Goal: Transaction & Acquisition: Download file/media

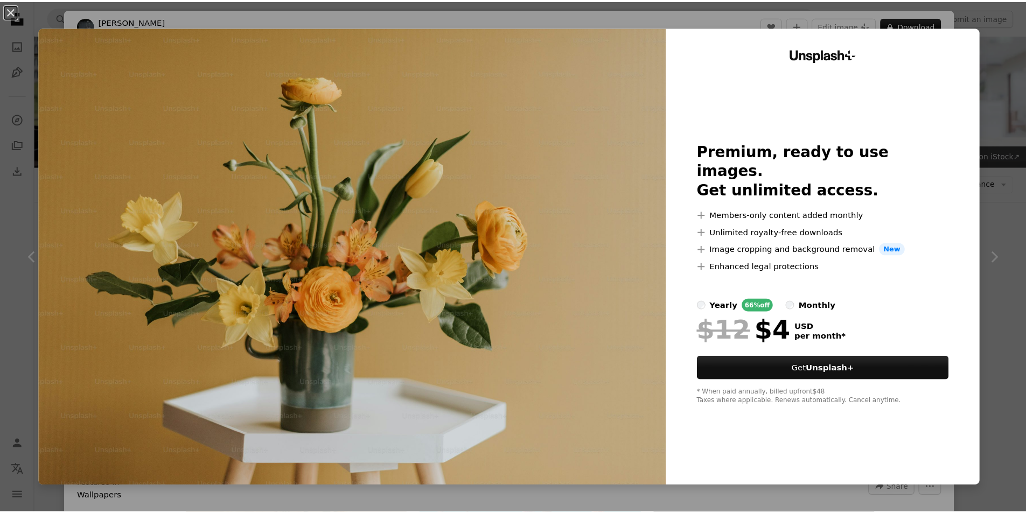
scroll to position [162, 0]
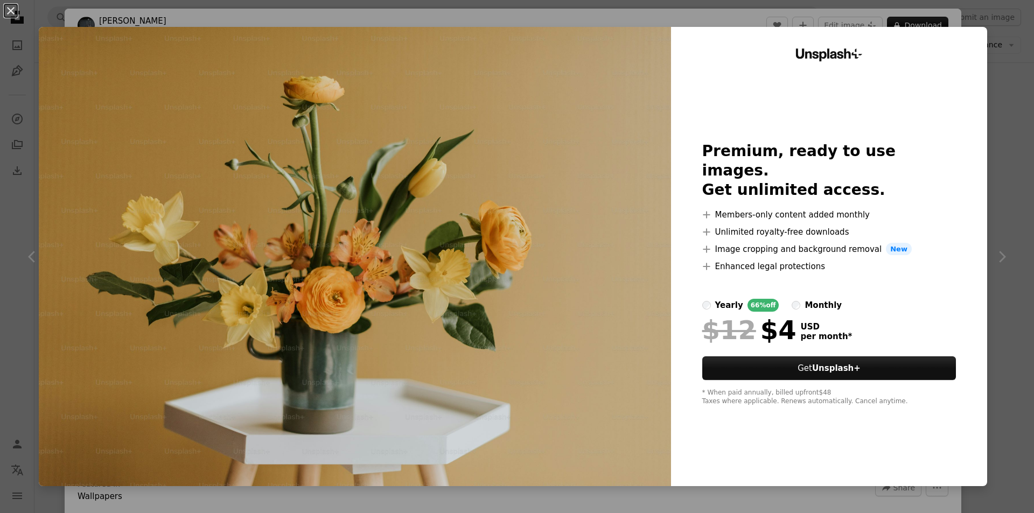
click at [550, 251] on img at bounding box center [355, 256] width 632 height 459
click at [976, 107] on div "Unsplash+ Premium, ready to use images. Get unlimited access. A plus sign Membe…" at bounding box center [829, 256] width 316 height 459
click at [11, 8] on button "An X shape" at bounding box center [10, 10] width 13 height 13
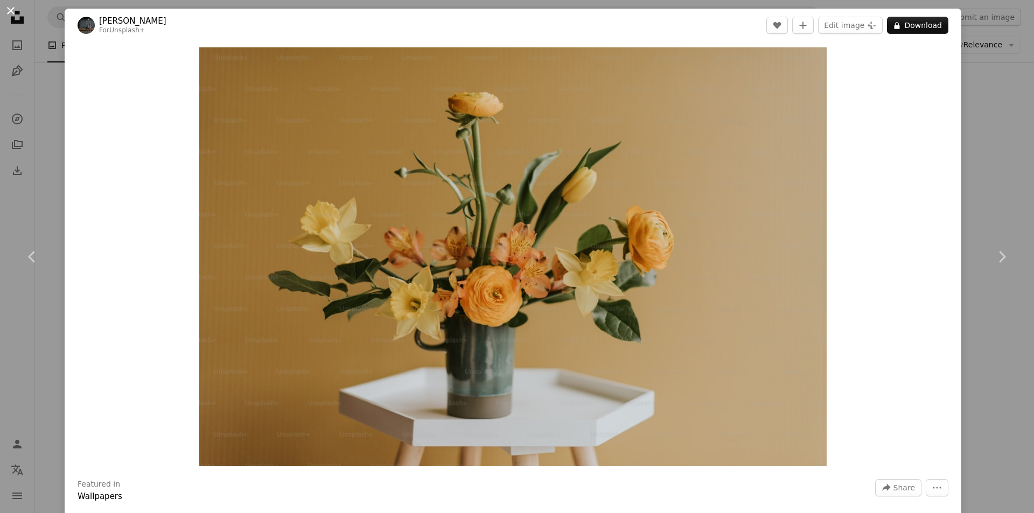
click at [12, 16] on button "An X shape" at bounding box center [10, 10] width 13 height 13
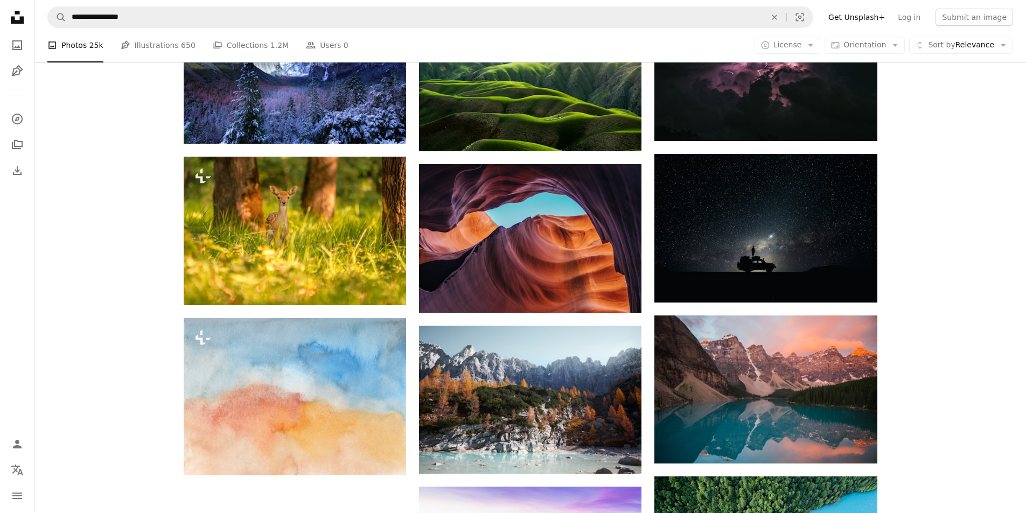
scroll to position [754, 0]
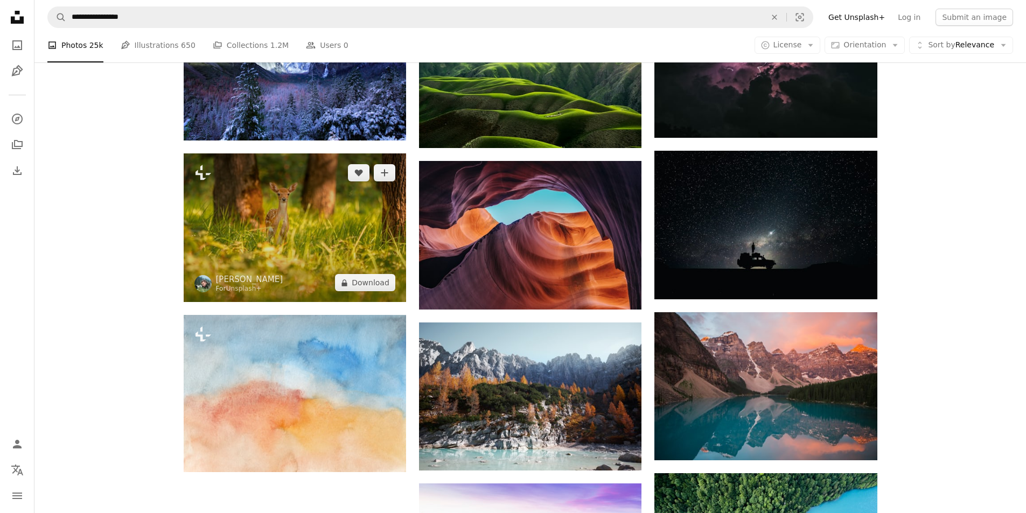
click at [277, 213] on img at bounding box center [295, 227] width 222 height 149
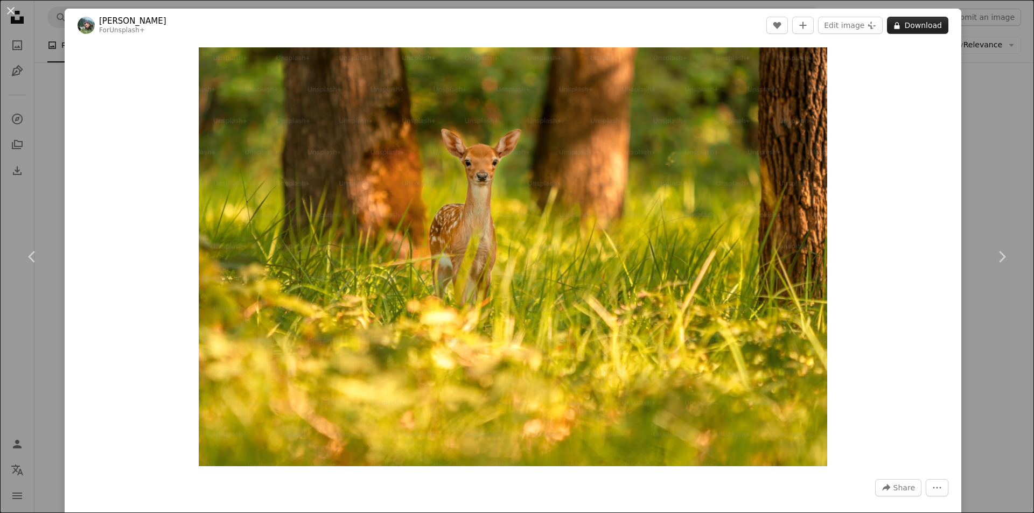
click at [914, 27] on button "A lock Download" at bounding box center [917, 25] width 61 height 17
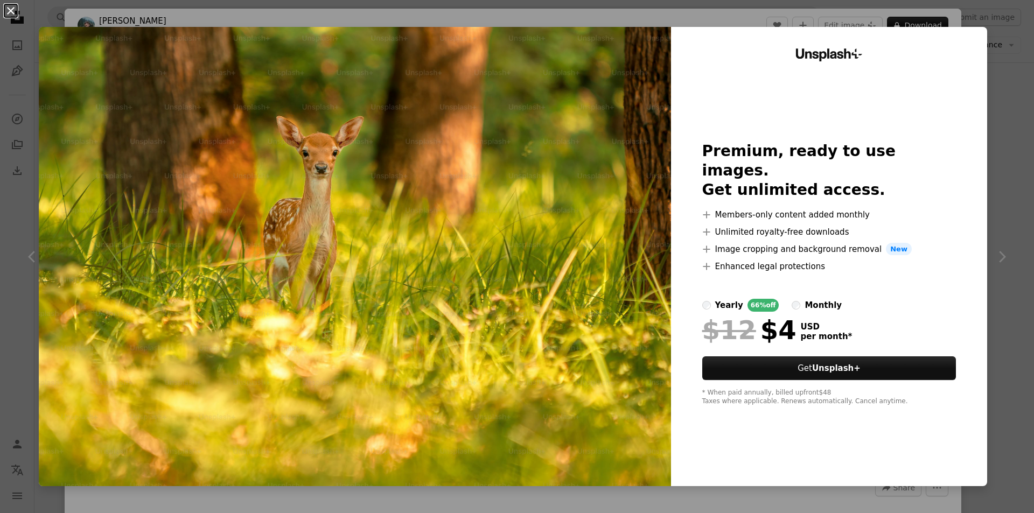
click at [9, 11] on button "An X shape" at bounding box center [10, 10] width 13 height 13
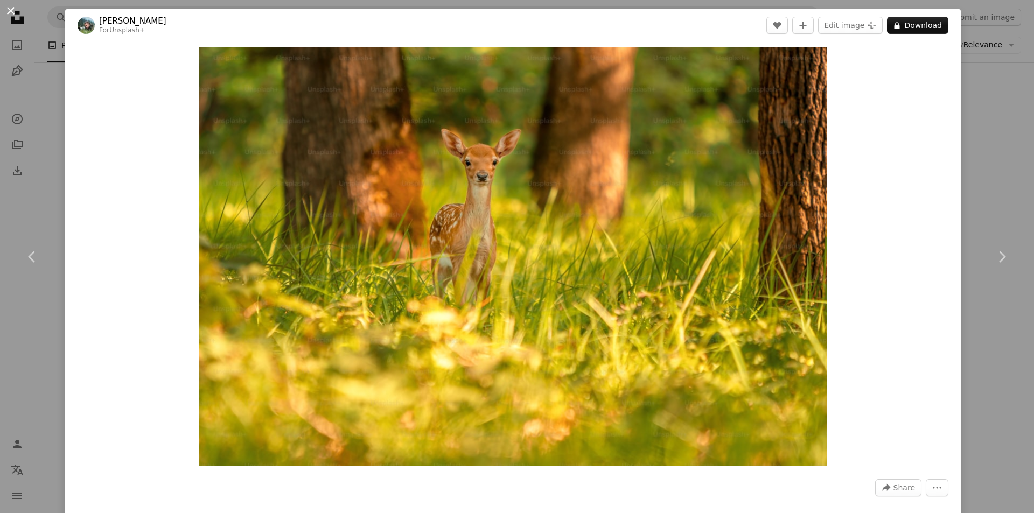
click at [16, 15] on button "An X shape" at bounding box center [10, 10] width 13 height 13
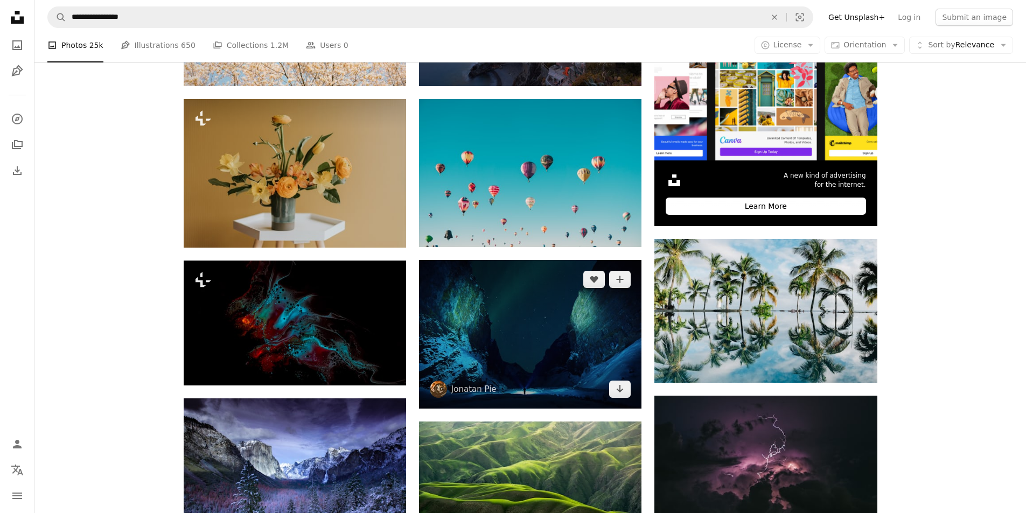
scroll to position [338, 0]
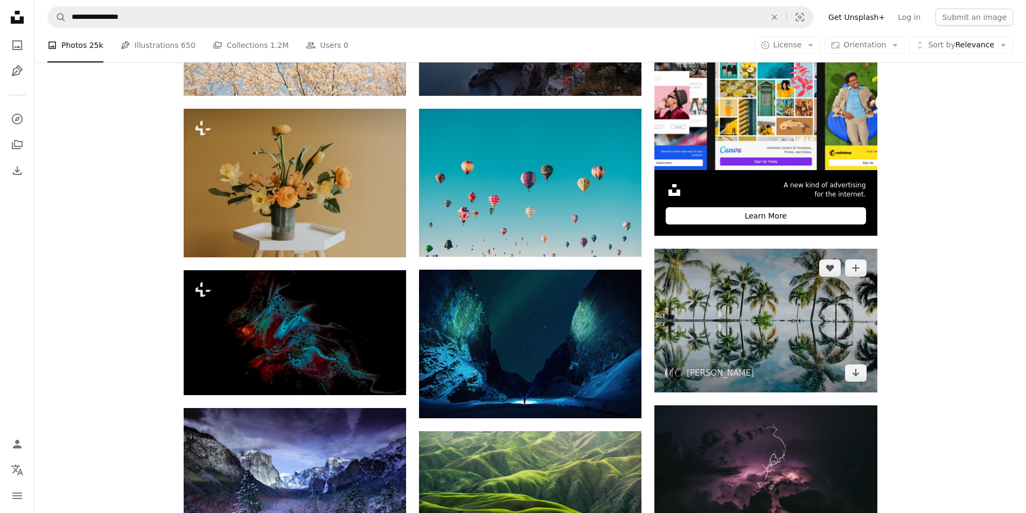
click at [787, 335] on img at bounding box center [765, 320] width 222 height 143
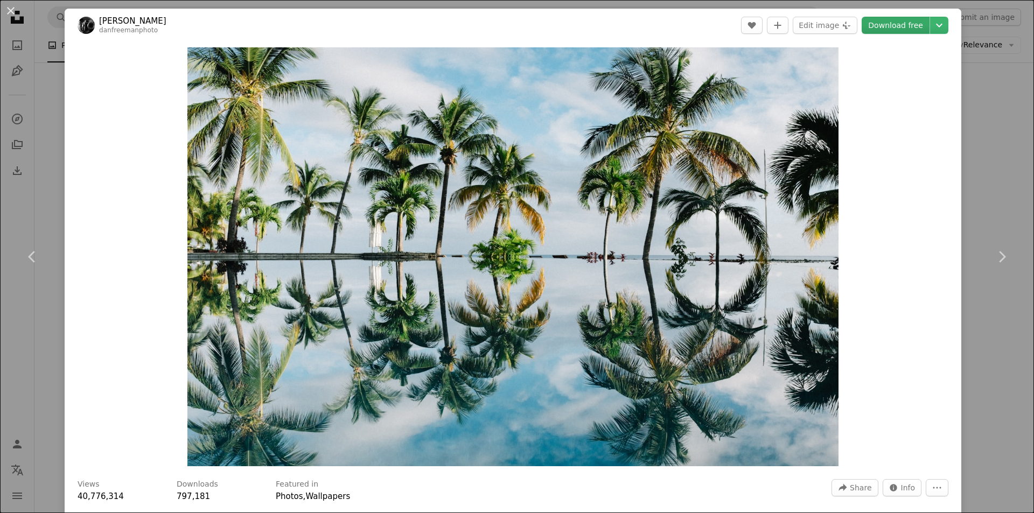
click at [880, 26] on link "Download free" at bounding box center [895, 25] width 68 height 17
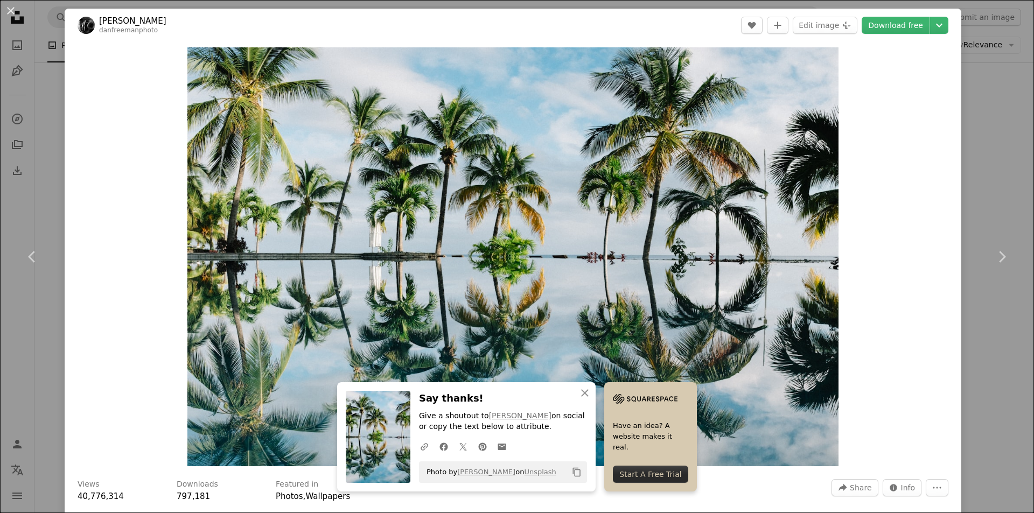
drag, startPoint x: 6, startPoint y: 13, endPoint x: 245, endPoint y: 109, distance: 257.6
click at [6, 13] on button "An X shape" at bounding box center [10, 10] width 13 height 13
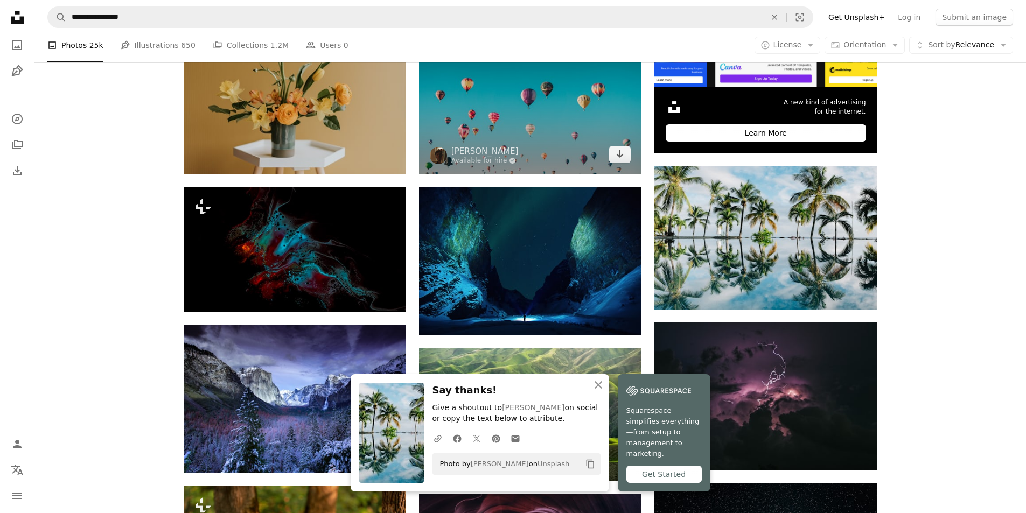
scroll to position [338, 0]
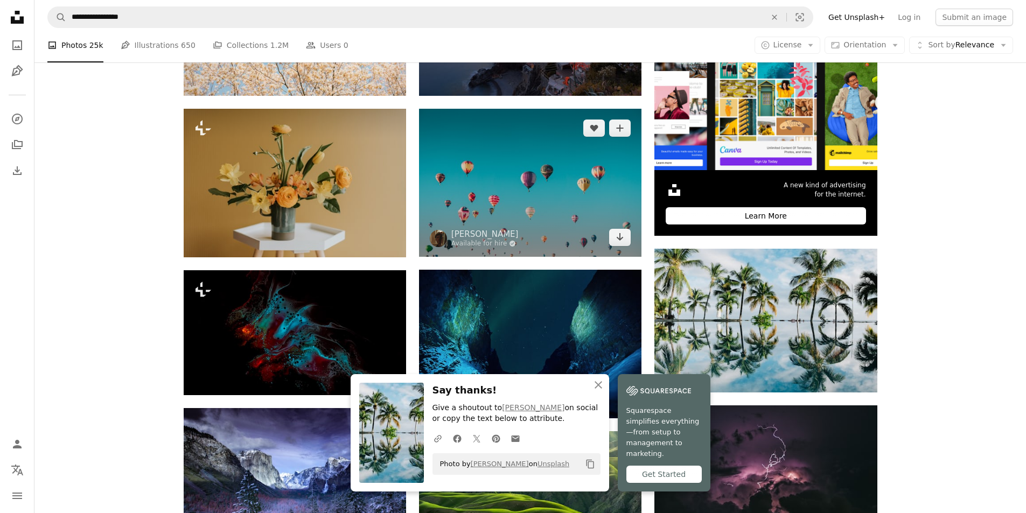
click at [534, 201] on img at bounding box center [530, 183] width 222 height 148
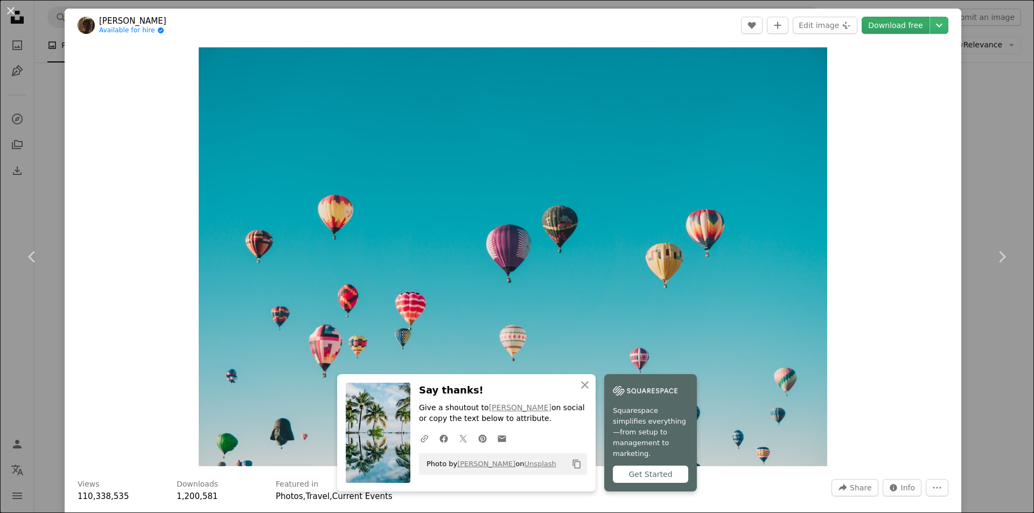
click at [888, 25] on link "Download free" at bounding box center [895, 25] width 68 height 17
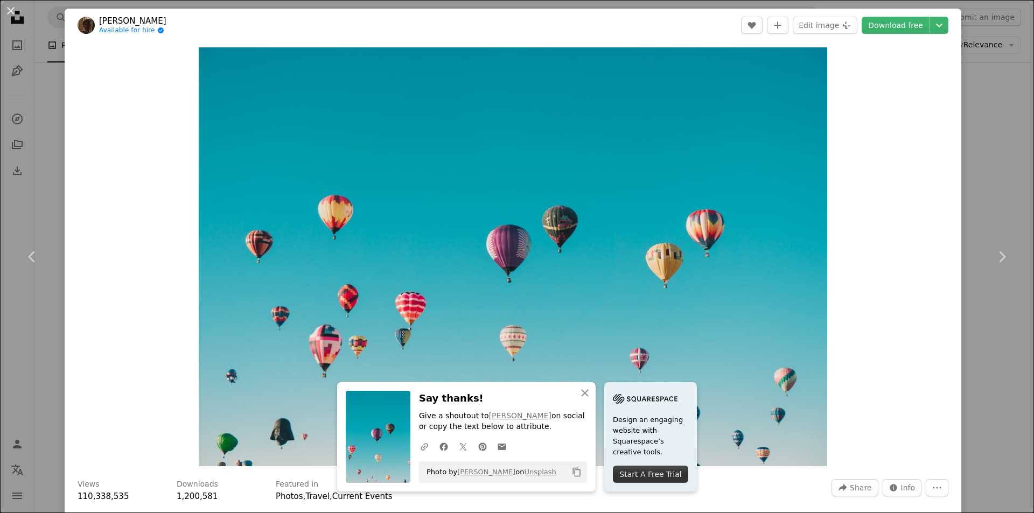
drag, startPoint x: 12, startPoint y: 14, endPoint x: 549, endPoint y: 237, distance: 582.0
click at [12, 13] on button "An X shape" at bounding box center [10, 10] width 13 height 13
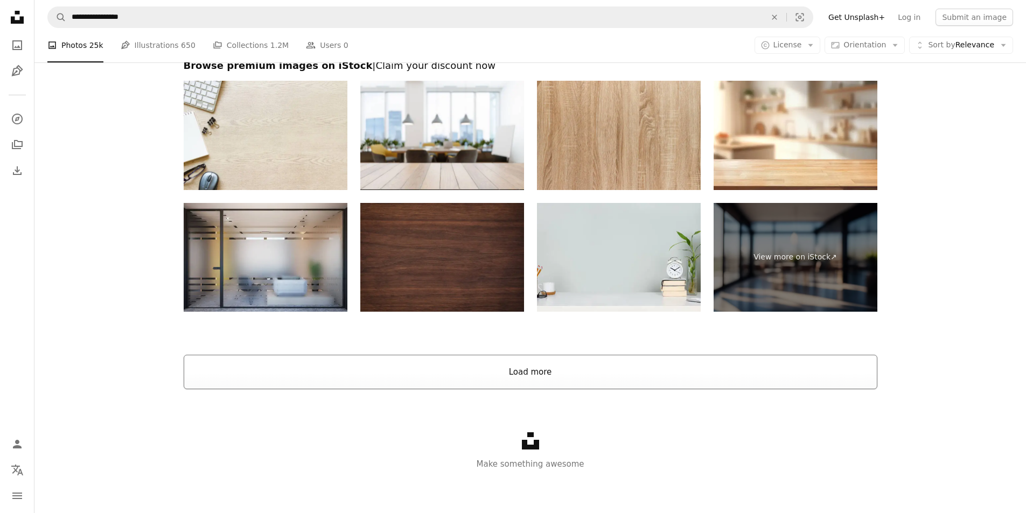
click at [525, 370] on button "Load more" at bounding box center [530, 372] width 693 height 34
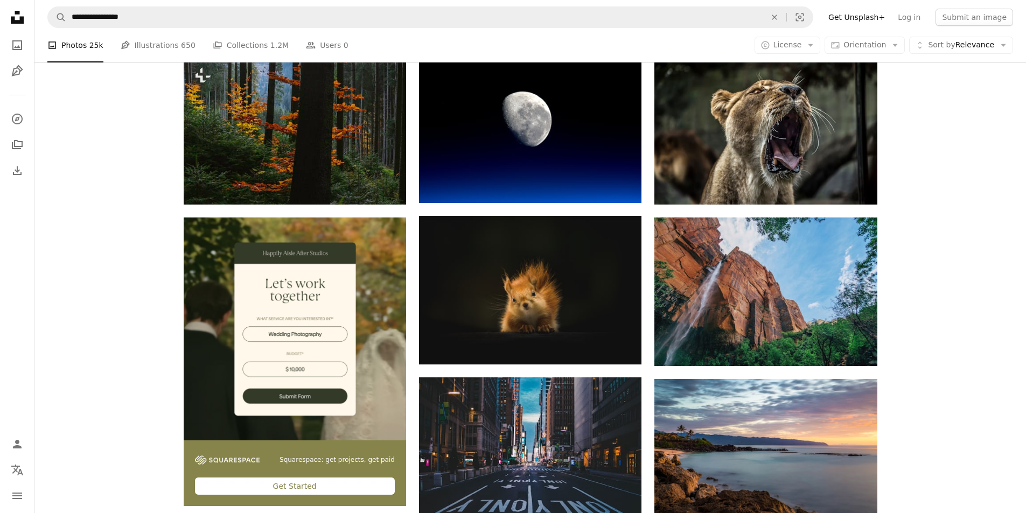
scroll to position [1684, 0]
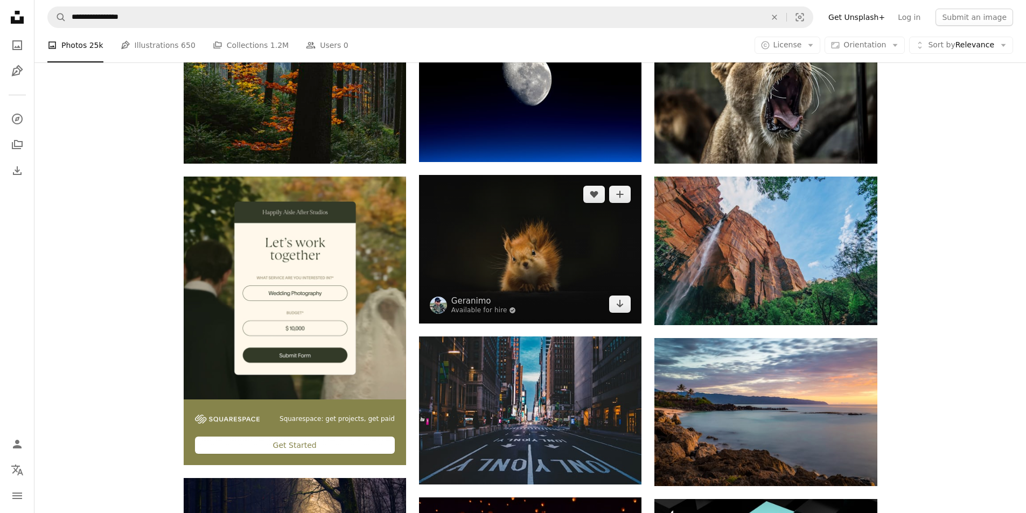
click at [540, 263] on img at bounding box center [530, 249] width 222 height 148
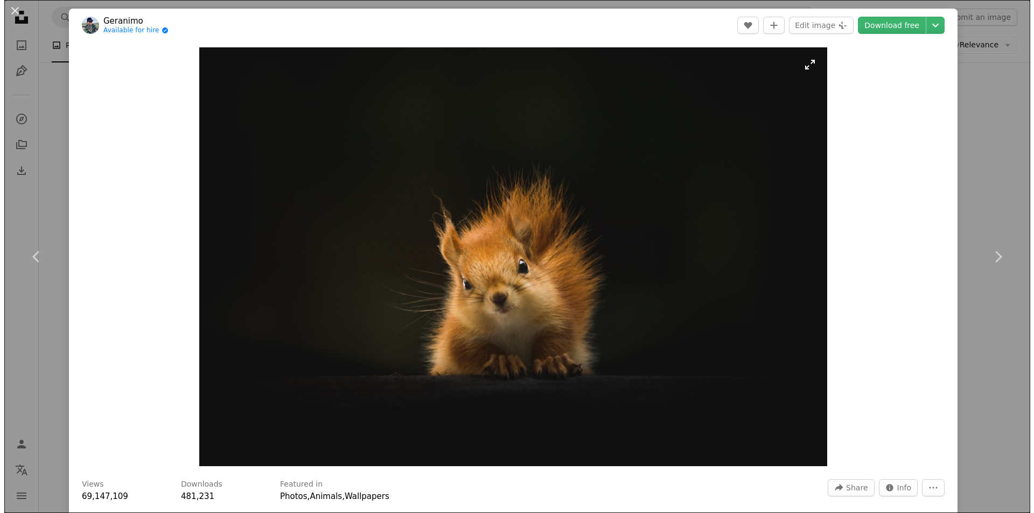
scroll to position [1685, 0]
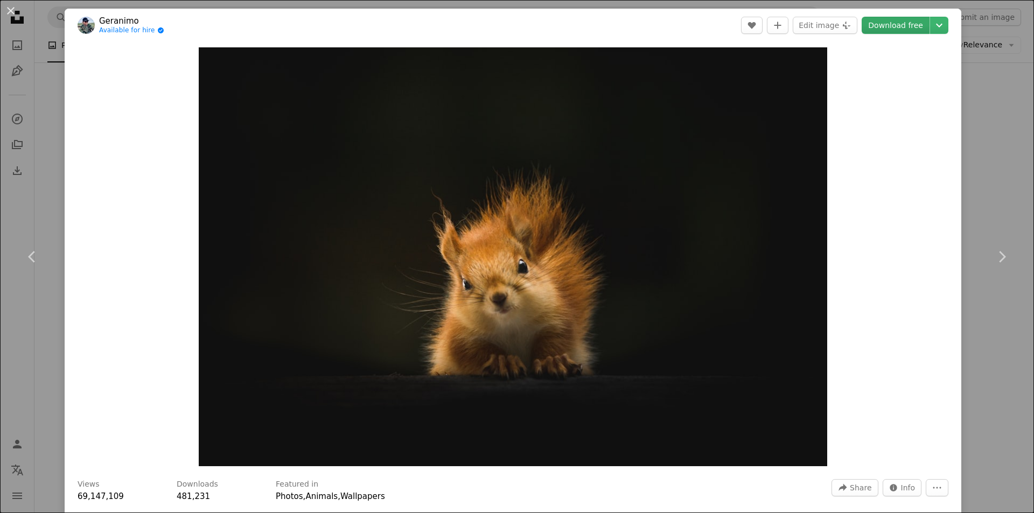
click at [880, 26] on link "Download free" at bounding box center [895, 25] width 68 height 17
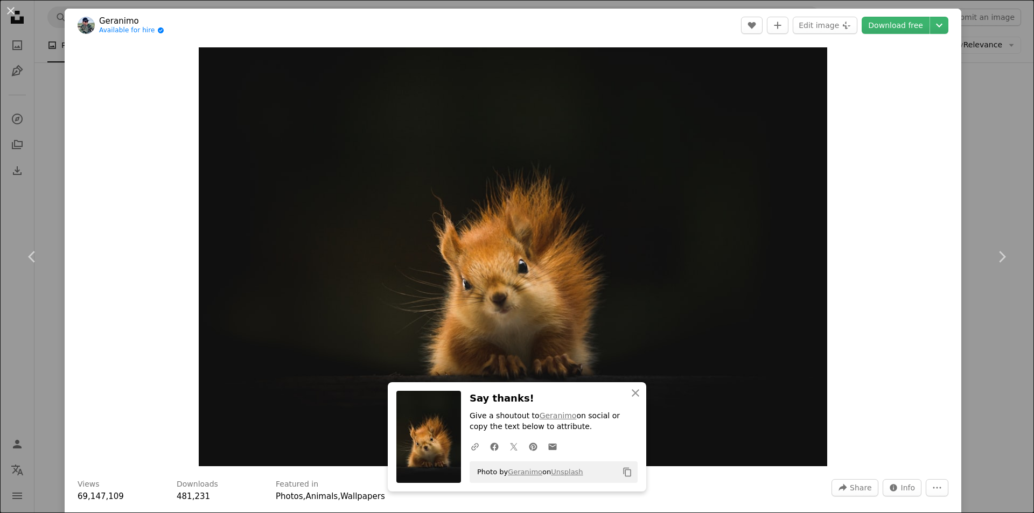
click at [1007, 134] on div "An X shape Chevron left Chevron right An X shape Close Say thanks! Give a shout…" at bounding box center [517, 256] width 1034 height 513
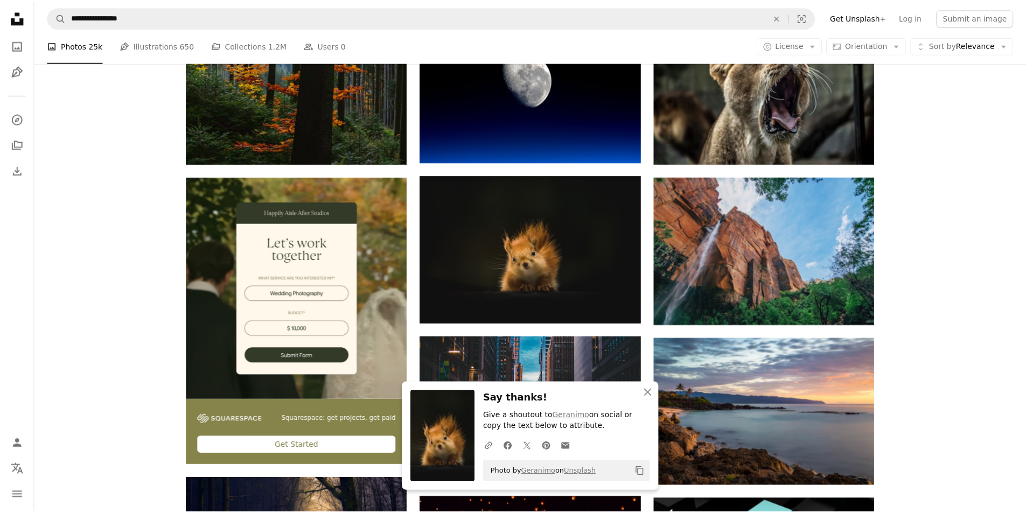
scroll to position [1684, 0]
